Goal: Task Accomplishment & Management: Use online tool/utility

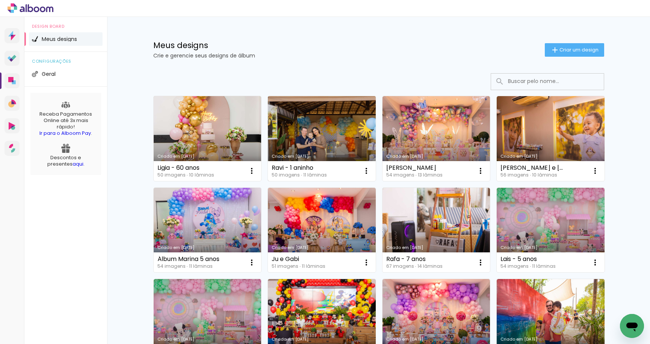
click at [291, 136] on link "Criado em [DATE]" at bounding box center [322, 138] width 108 height 85
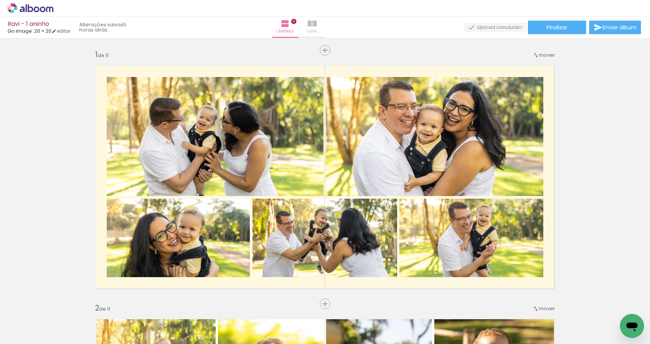
click at [326, 30] on paper-button "Capa" at bounding box center [312, 27] width 26 height 21
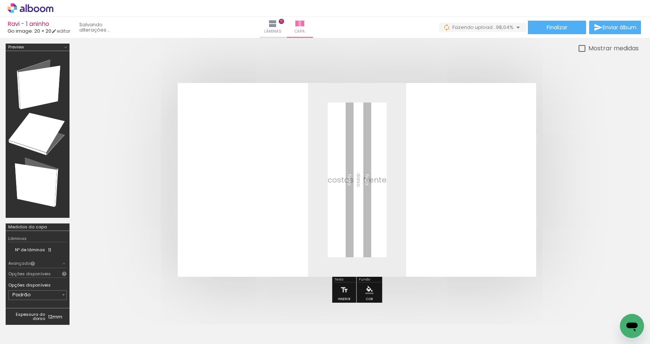
click at [35, 322] on input "Todas as fotos" at bounding box center [21, 321] width 29 height 6
click at [38, 319] on paper-item "Não utilizadas" at bounding box center [24, 319] width 39 height 6
type input "Não utilizadas"
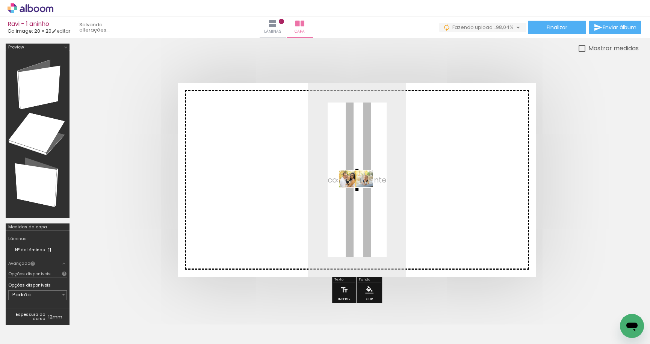
drag, startPoint x: 105, startPoint y: 316, endPoint x: 363, endPoint y: 189, distance: 287.6
click at [363, 189] on quentale-workspace at bounding box center [325, 172] width 650 height 344
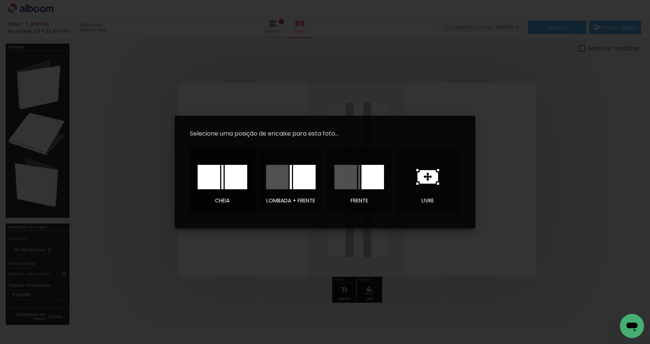
click at [215, 180] on div at bounding box center [209, 177] width 23 height 24
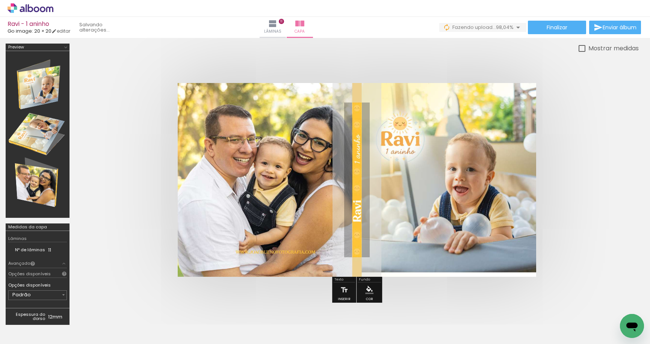
click at [608, 256] on quentale-cover at bounding box center [357, 180] width 504 height 194
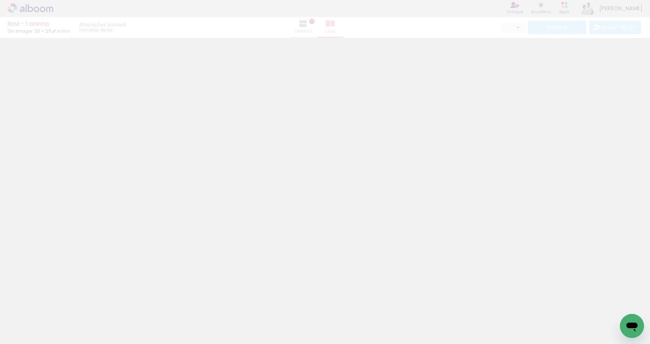
type input "0"
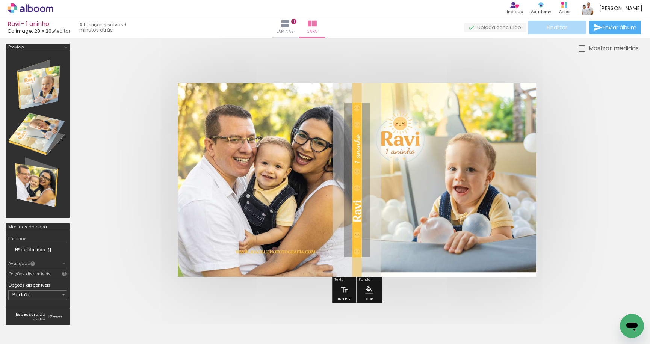
click at [542, 31] on paper-button "Finalizar" at bounding box center [557, 28] width 58 height 14
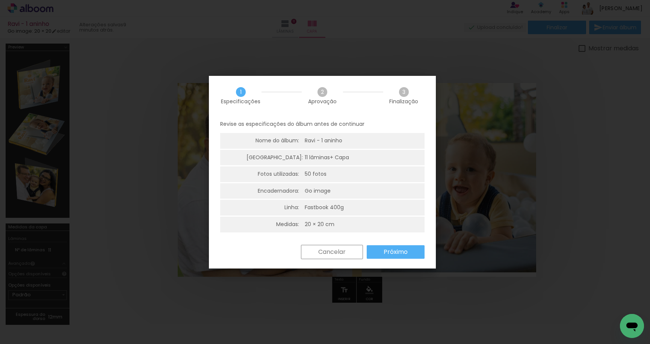
click at [382, 239] on div "Revise as especificações do álbum antes de continuar Nome do álbum: Ravi - 1 an…" at bounding box center [322, 180] width 227 height 130
click at [383, 243] on div "Revise as especificações do álbum antes de continuar Nome do álbum: Ravi - 1 an…" at bounding box center [322, 180] width 227 height 130
click at [383, 245] on paper-button "Próximo" at bounding box center [396, 252] width 58 height 14
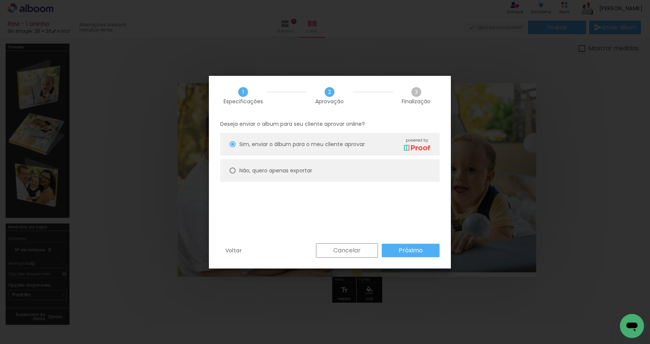
drag, startPoint x: 330, startPoint y: 265, endPoint x: 334, endPoint y: 262, distance: 5.9
click at [331, 265] on div "Voltar Cancelar Próximo" at bounding box center [330, 257] width 242 height 26
click at [0, 0] on slot "Cancelar" at bounding box center [0, 0] width 0 height 0
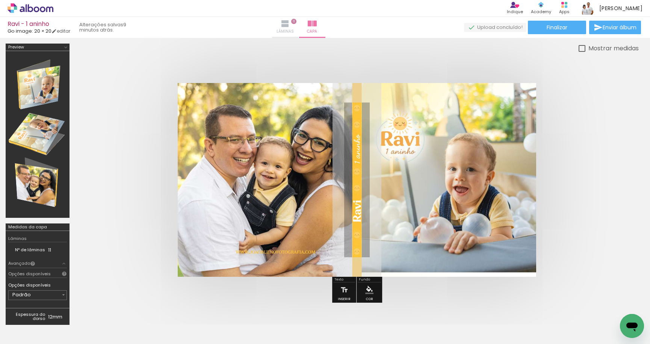
click at [294, 32] on span "Lâminas" at bounding box center [285, 31] width 17 height 7
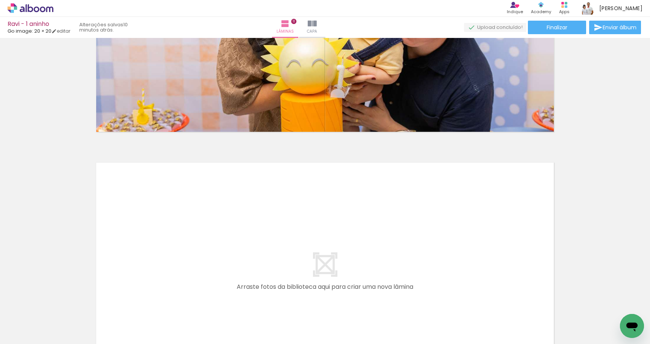
scroll to position [2782, 0]
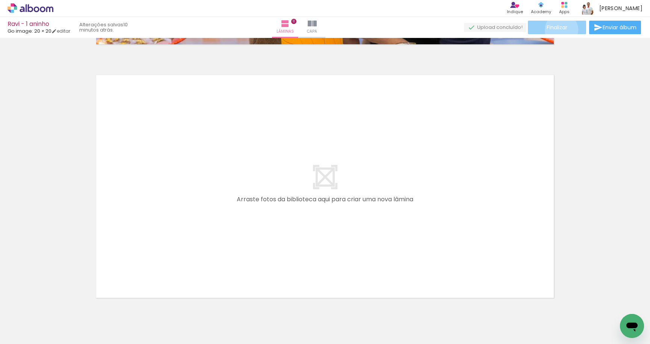
click at [559, 30] on span "Finalizar" at bounding box center [557, 27] width 21 height 5
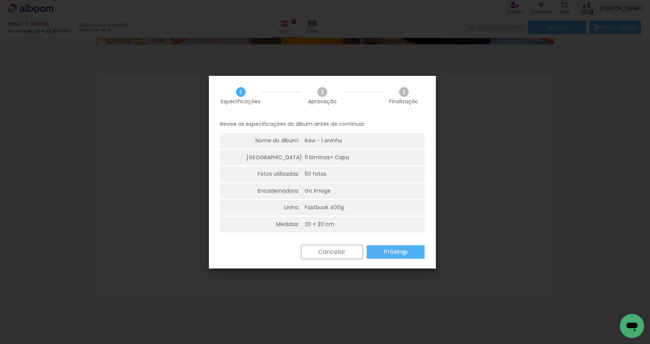
click at [0, 0] on slot "Próximo" at bounding box center [0, 0] width 0 height 0
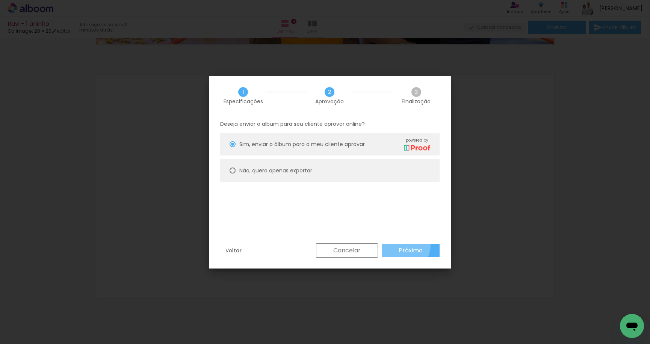
click at [401, 245] on paper-button "Próximo" at bounding box center [411, 251] width 58 height 14
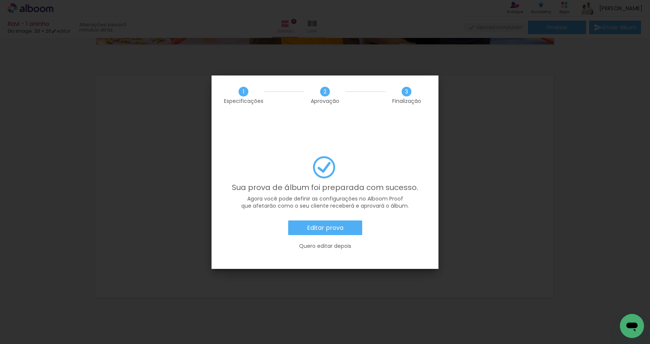
click at [0, 0] on slot "Editar prova" at bounding box center [0, 0] width 0 height 0
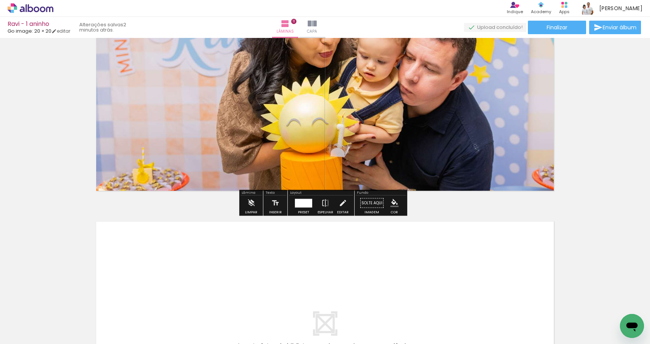
scroll to position [2631, 0]
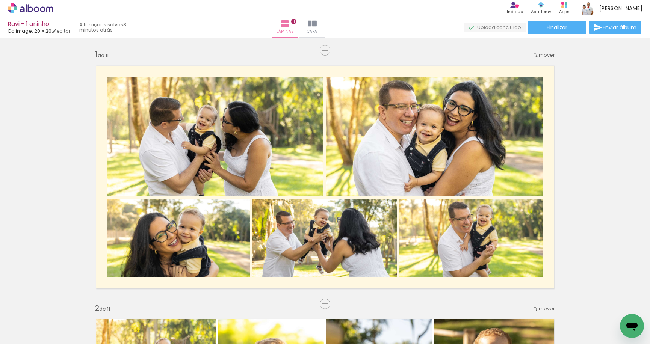
scroll to position [2631, 0]
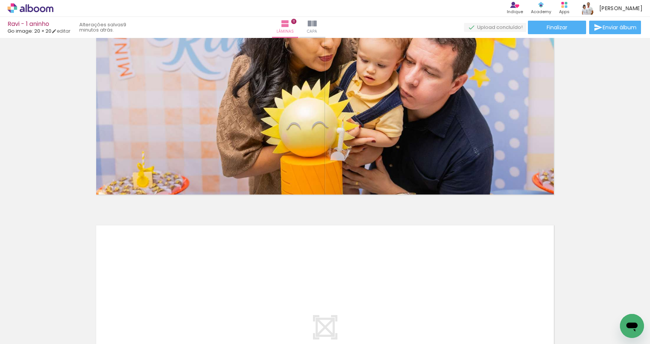
click at [47, 9] on icon at bounding box center [31, 8] width 46 height 10
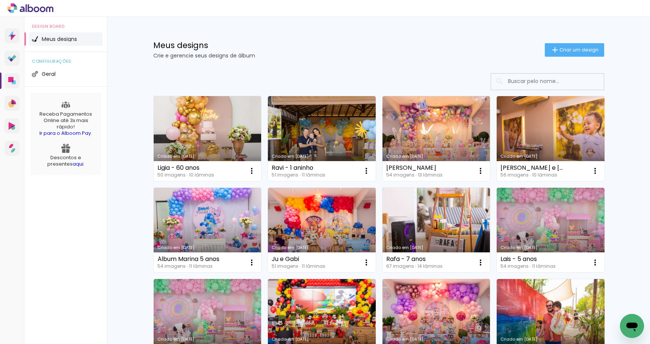
click at [179, 131] on link "Criado em [DATE]" at bounding box center [208, 138] width 108 height 85
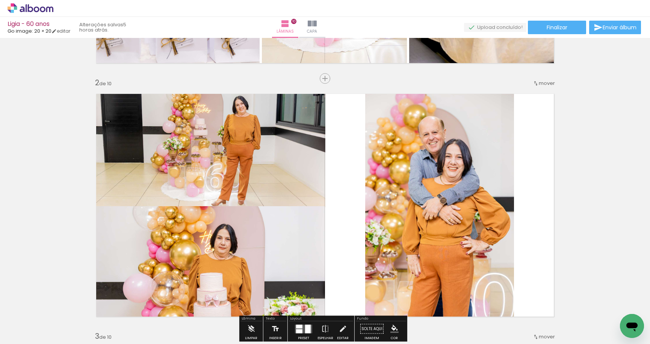
scroll to position [263, 0]
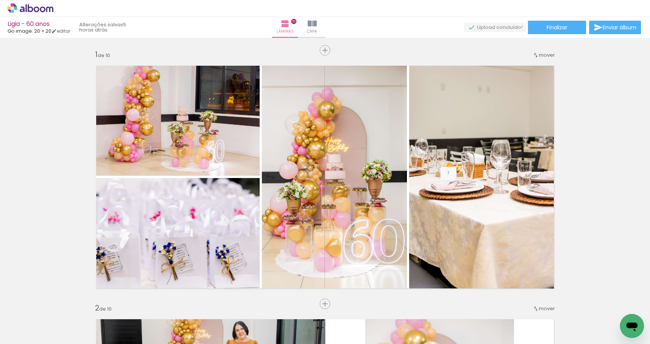
scroll to position [263, 0]
